Goal: Transaction & Acquisition: Purchase product/service

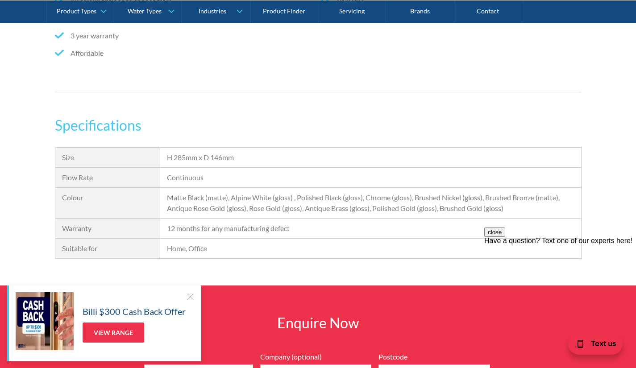
scroll to position [580, 0]
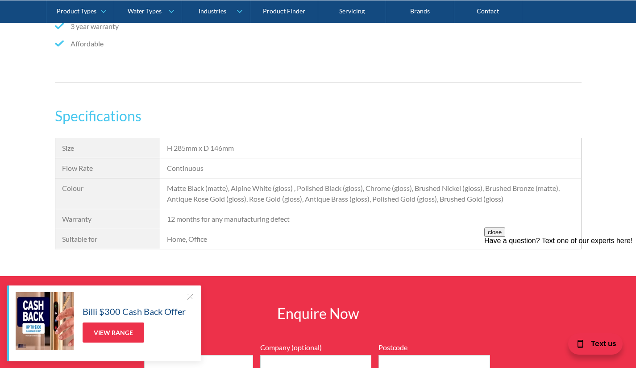
click at [189, 297] on div at bounding box center [190, 296] width 9 height 9
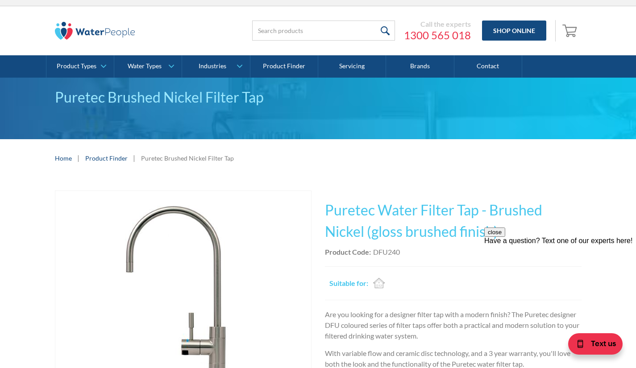
scroll to position [0, 0]
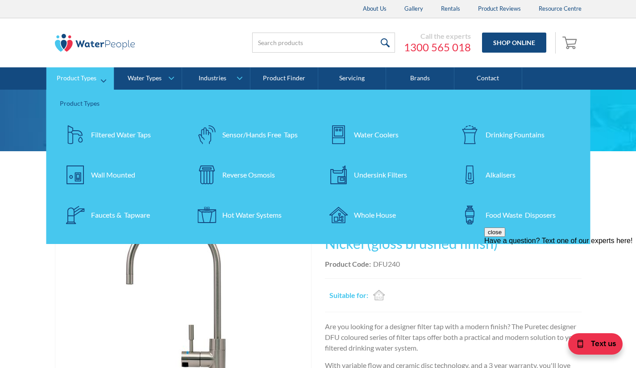
click at [105, 140] on div "Filtered Water Taps" at bounding box center [121, 134] width 60 height 11
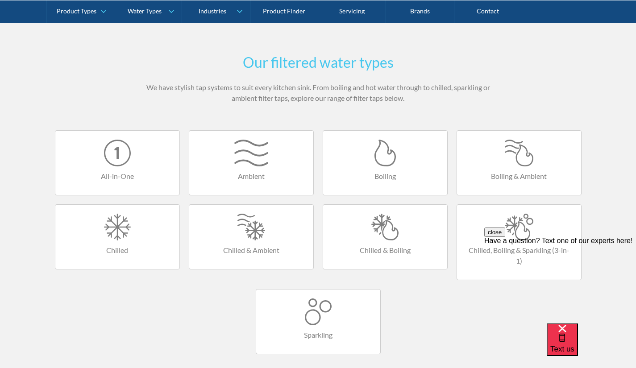
scroll to position [491, 0]
click at [245, 165] on div at bounding box center [251, 152] width 106 height 27
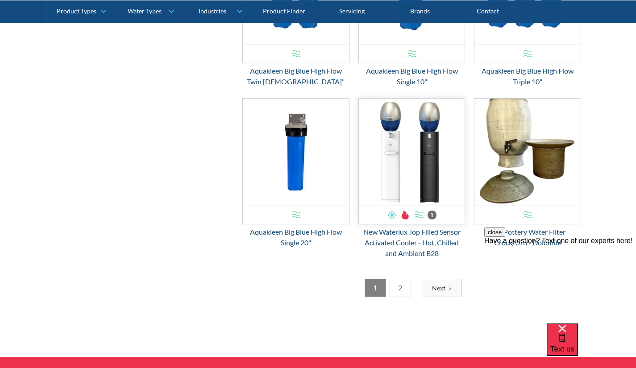
scroll to position [1383, 0]
